Goal: Book appointment/travel/reservation

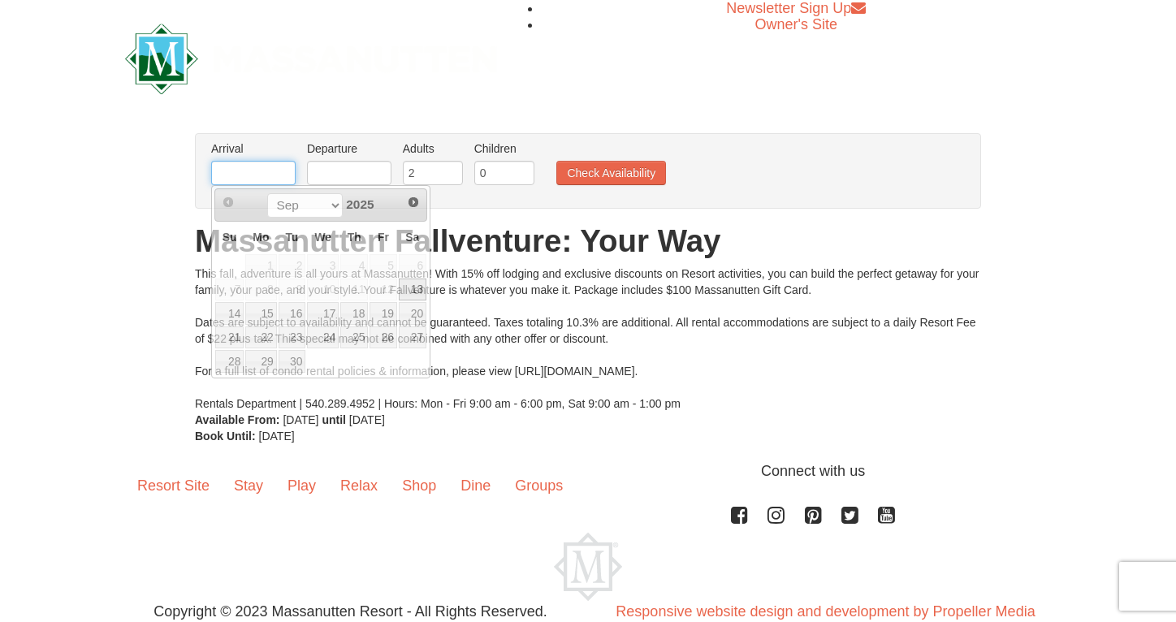
click at [266, 173] on input "text" at bounding box center [253, 173] width 84 height 24
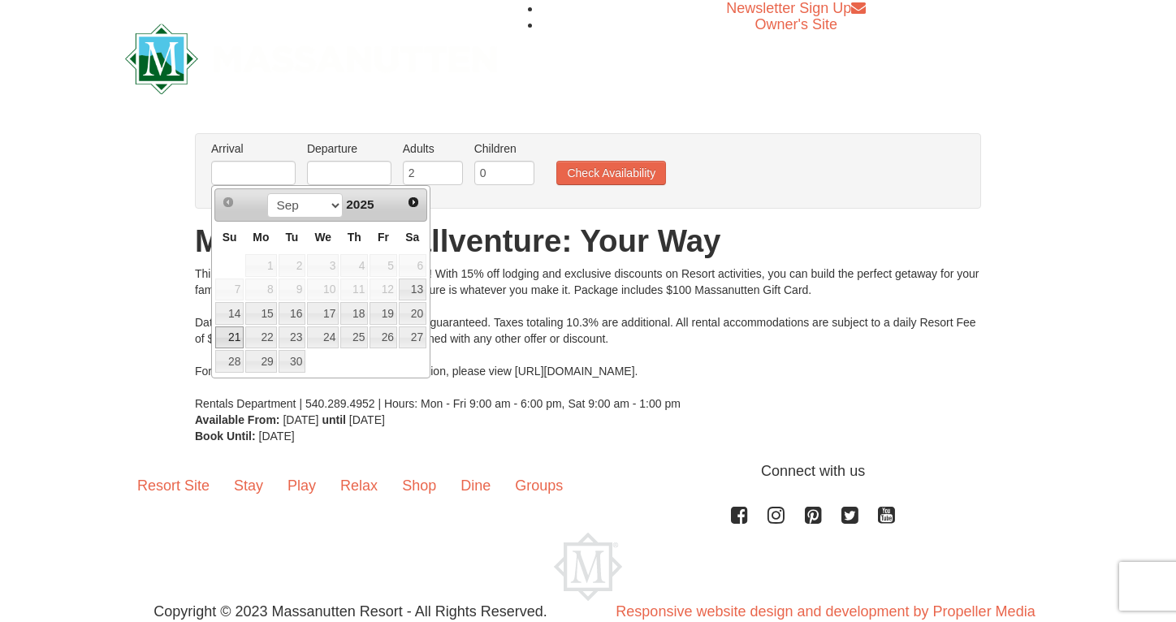
click at [237, 339] on link "21" at bounding box center [229, 337] width 28 height 23
type input "[DATE]"
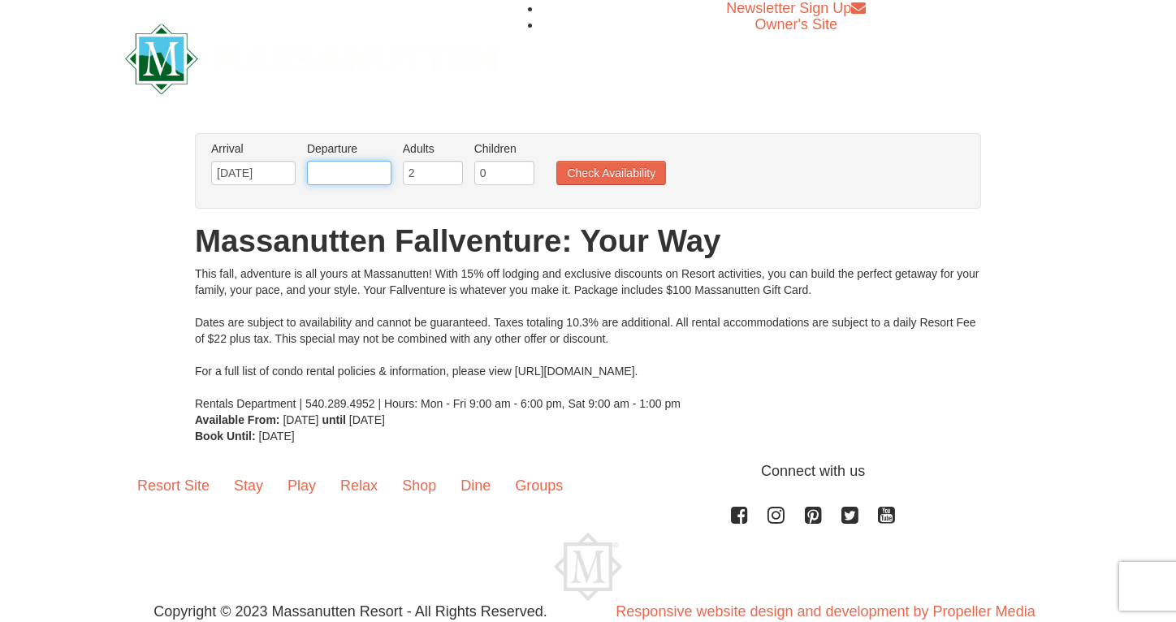
click at [336, 180] on input "text" at bounding box center [349, 173] width 84 height 24
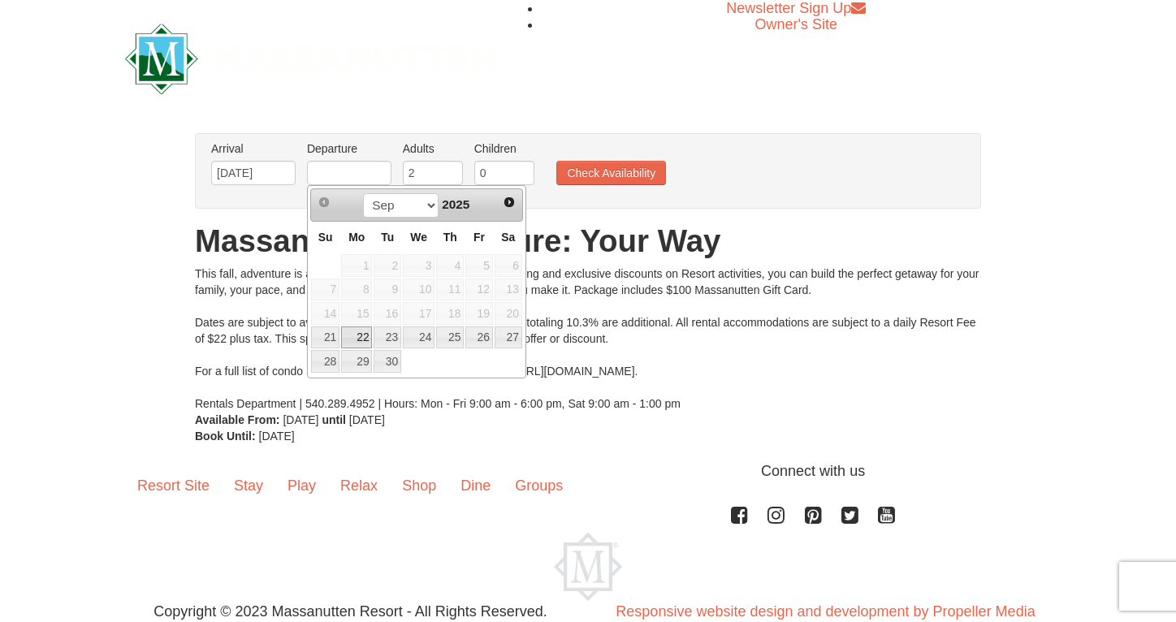
click at [354, 342] on link "22" at bounding box center [356, 337] width 31 height 23
type input "[DATE]"
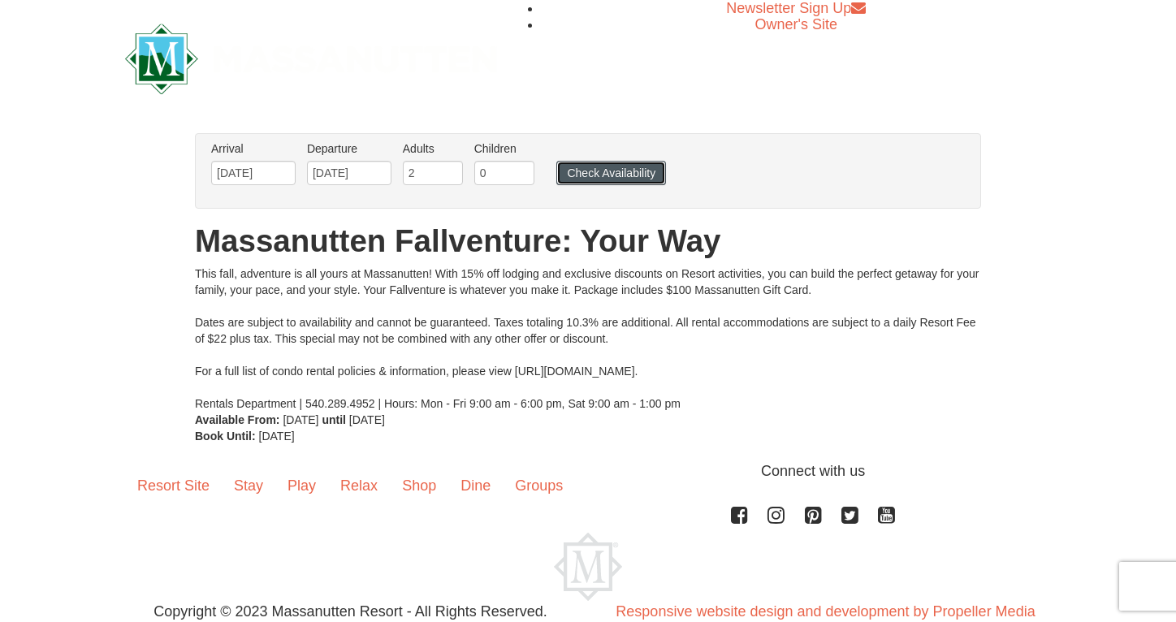
click at [607, 167] on button "Check Availability" at bounding box center [611, 173] width 110 height 24
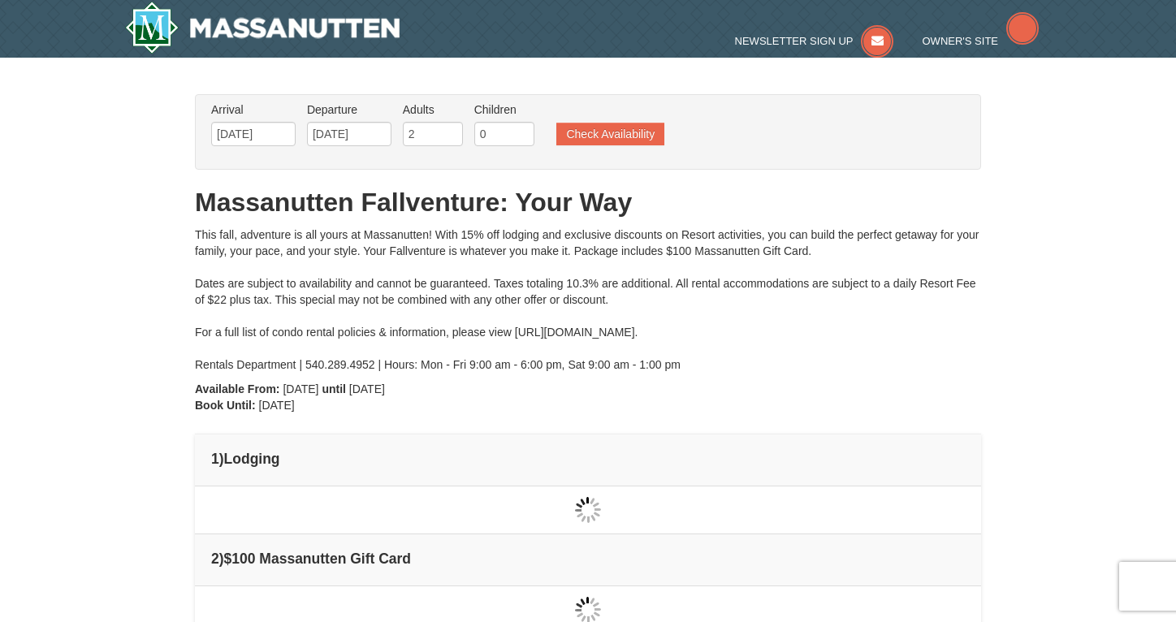
type input "[DATE]"
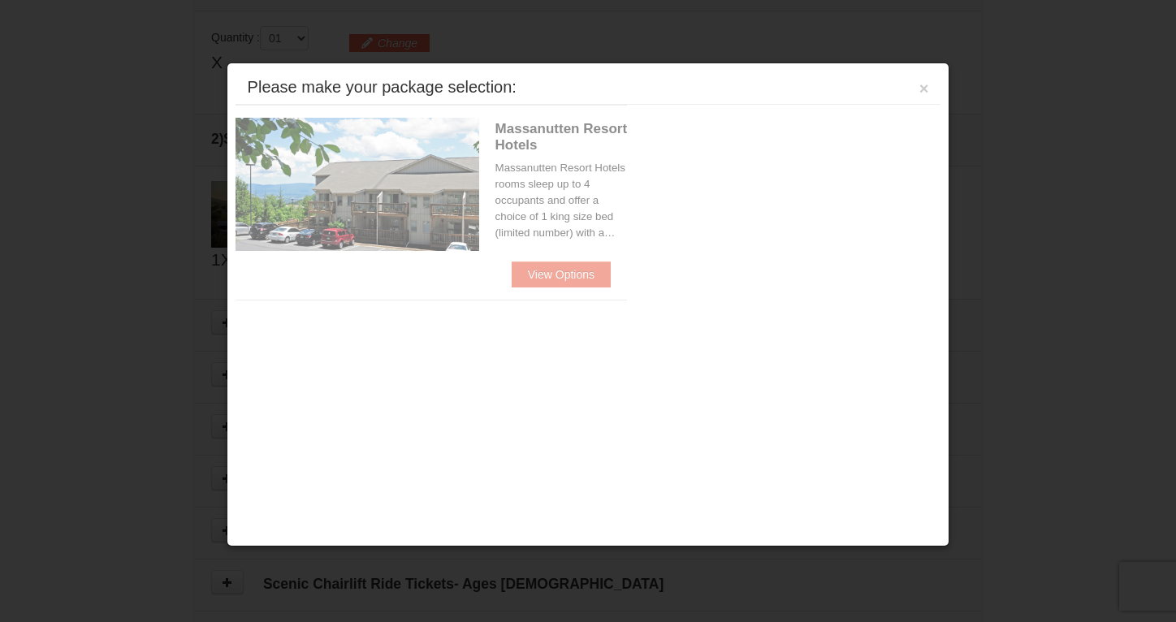
scroll to position [496, 0]
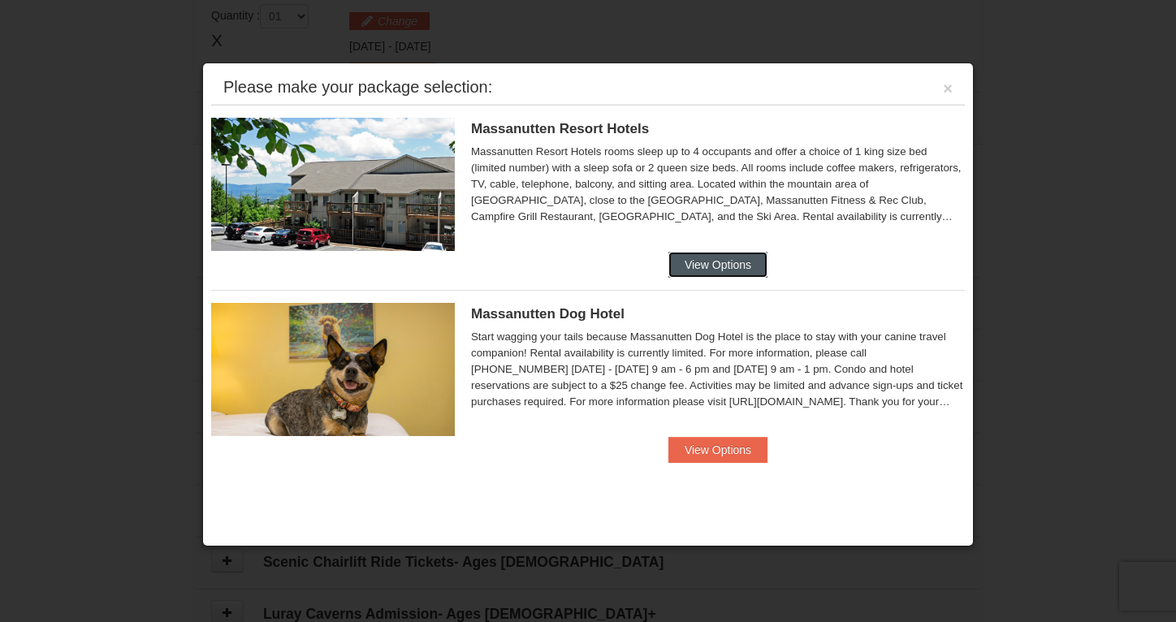
click at [702, 266] on button "View Options" at bounding box center [717, 265] width 99 height 26
